Goal: Check status: Check status

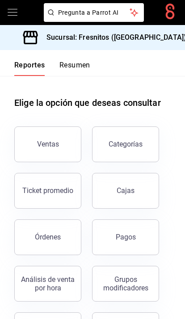
click at [54, 140] on div "Ventas" at bounding box center [48, 144] width 22 height 8
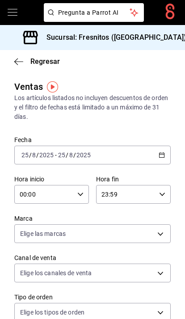
click at [162, 157] on icon "button" at bounding box center [161, 155] width 6 height 6
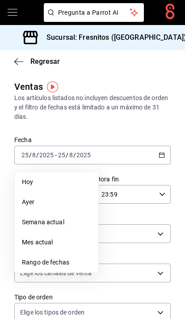
click at [58, 262] on span "Rango de fechas" at bounding box center [56, 262] width 69 height 9
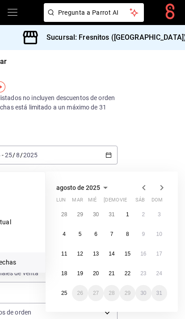
scroll to position [0, 54]
click at [144, 275] on abbr "23" at bounding box center [143, 273] width 6 height 6
click at [143, 276] on abbr "23" at bounding box center [143, 273] width 6 height 6
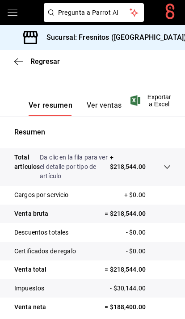
scroll to position [282, 0]
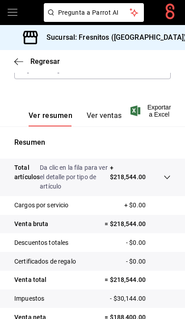
click at [14, 12] on icon "open drawer" at bounding box center [12, 12] width 11 height 11
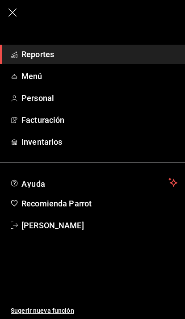
click at [78, 54] on span "Reportes" at bounding box center [99, 54] width 156 height 12
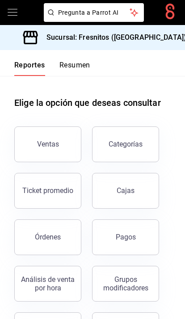
click at [56, 140] on div "Ventas" at bounding box center [48, 144] width 22 height 8
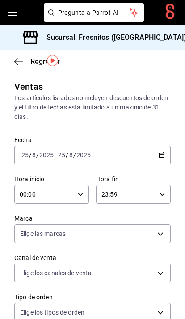
click at [164, 153] on \(Stroke\) "button" at bounding box center [161, 155] width 5 height 5
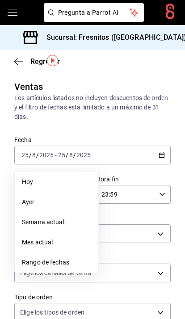
click at [61, 252] on li "Rango de fechas" at bounding box center [56, 262] width 83 height 20
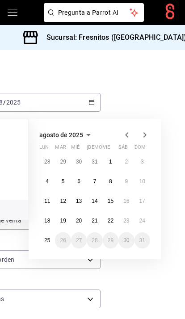
scroll to position [53, 70]
click at [148, 212] on button "24" at bounding box center [142, 220] width 16 height 16
click at [144, 217] on abbr "24" at bounding box center [142, 220] width 6 height 6
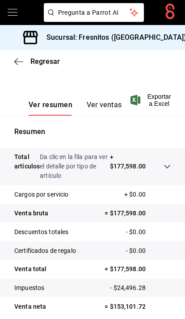
scroll to position [292, 0]
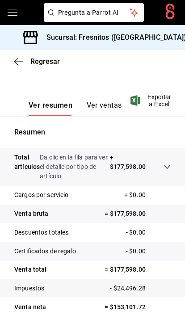
click at [9, 11] on icon "open drawer" at bounding box center [12, 12] width 11 height 11
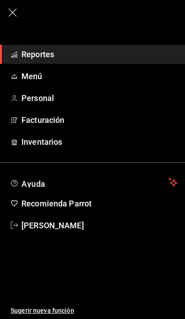
click at [59, 55] on span "Reportes" at bounding box center [99, 54] width 156 height 12
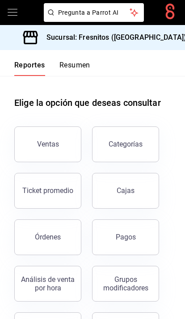
click at [52, 140] on div "Ventas" at bounding box center [48, 144] width 22 height 8
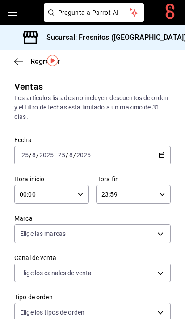
click at [161, 152] on icon "button" at bounding box center [161, 155] width 6 height 6
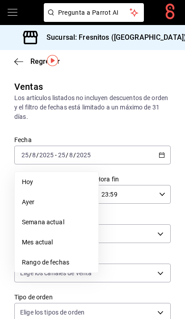
click at [66, 258] on span "Rango de fechas" at bounding box center [56, 262] width 69 height 9
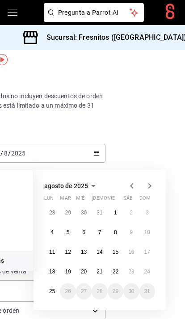
scroll to position [2, 68]
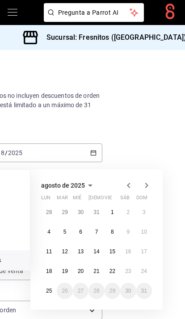
click at [131, 248] on abbr "16" at bounding box center [128, 251] width 6 height 6
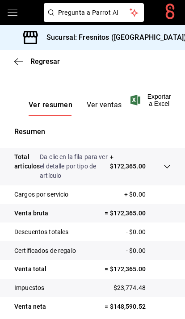
scroll to position [292, 0]
